Goal: Navigation & Orientation: Understand site structure

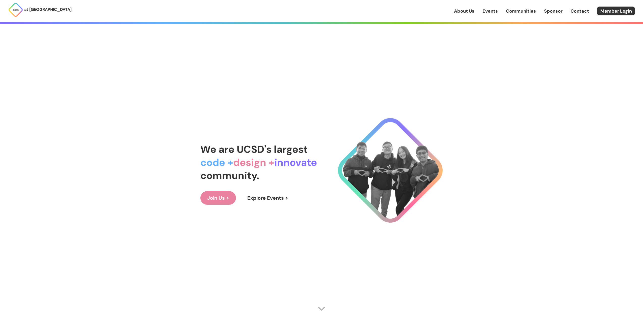
click at [584, 11] on link "Contact" at bounding box center [579, 11] width 18 height 7
click at [489, 14] on link "Events" at bounding box center [489, 11] width 15 height 7
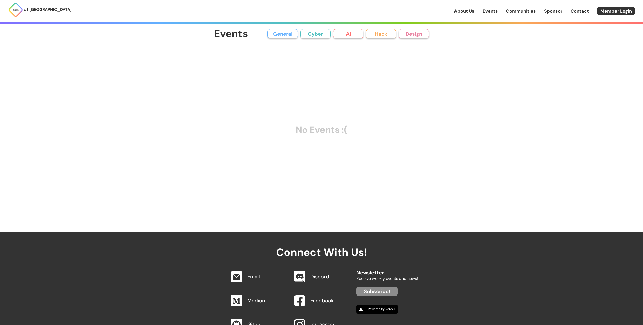
click at [461, 10] on link "About Us" at bounding box center [464, 11] width 20 height 7
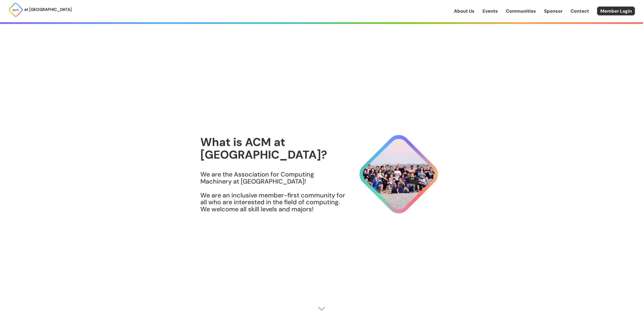
click at [524, 11] on link "Communities" at bounding box center [521, 11] width 30 height 7
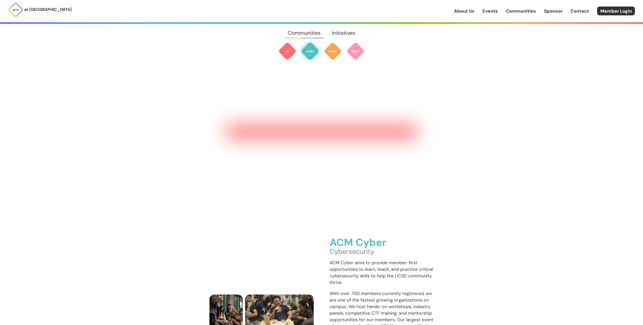
scroll to position [479, 0]
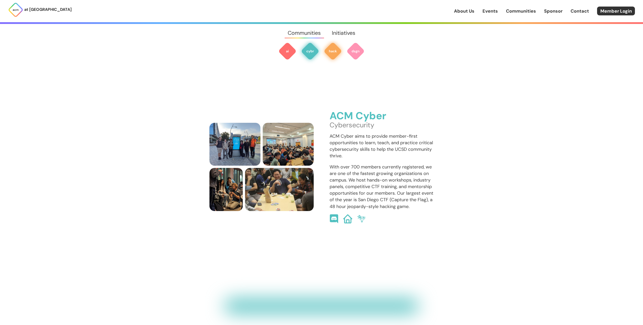
click at [333, 49] on img at bounding box center [333, 51] width 18 height 18
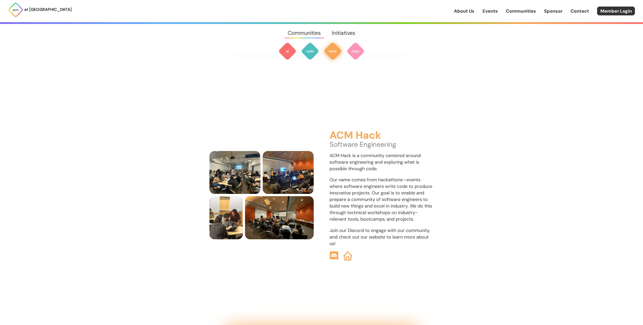
scroll to position [753, 0]
click at [335, 47] on img at bounding box center [333, 51] width 18 height 18
